Goal: Task Accomplishment & Management: Use online tool/utility

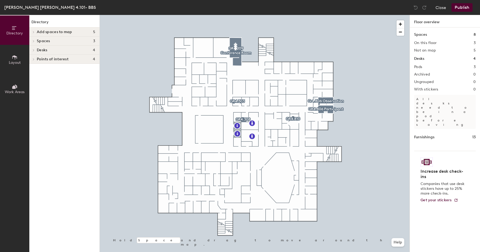
click at [11, 58] on button "Layout" at bounding box center [14, 59] width 29 height 29
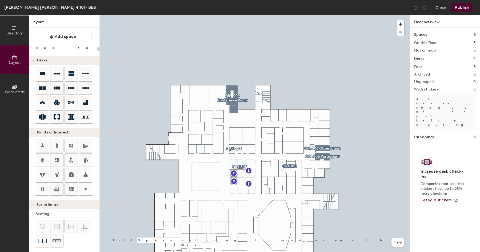
click at [18, 31] on span "Directory" at bounding box center [14, 33] width 17 height 5
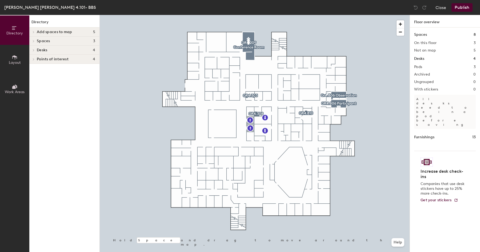
click at [18, 61] on span "Layout" at bounding box center [15, 62] width 12 height 5
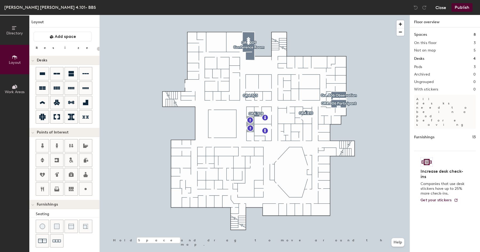
click at [439, 8] on button "Close" at bounding box center [440, 7] width 11 height 9
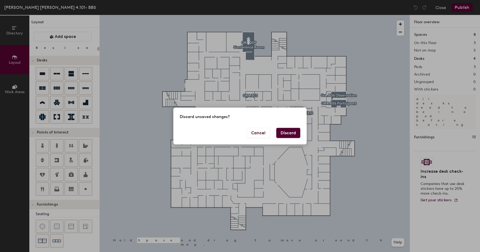
click at [286, 133] on button "Discard" at bounding box center [288, 133] width 24 height 10
type input "20"
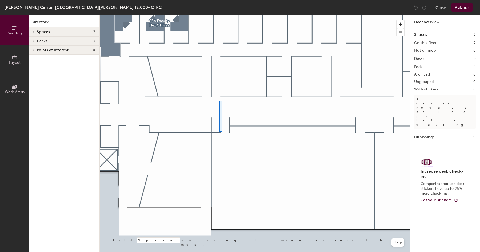
click at [219, 101] on div at bounding box center [220, 116] width 3 height 31
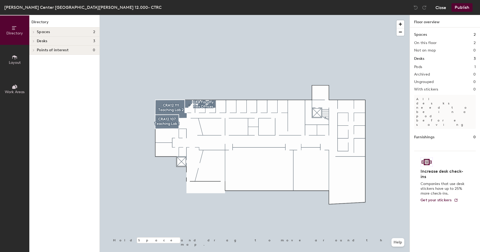
click at [438, 7] on button "Close" at bounding box center [440, 7] width 11 height 9
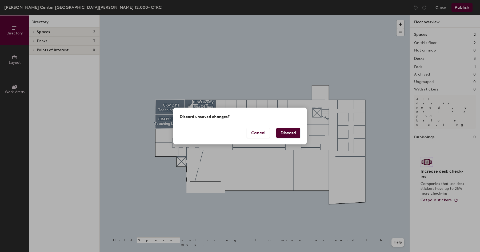
click at [281, 134] on button "Discard" at bounding box center [288, 133] width 24 height 10
